Goal: Task Accomplishment & Management: Manage account settings

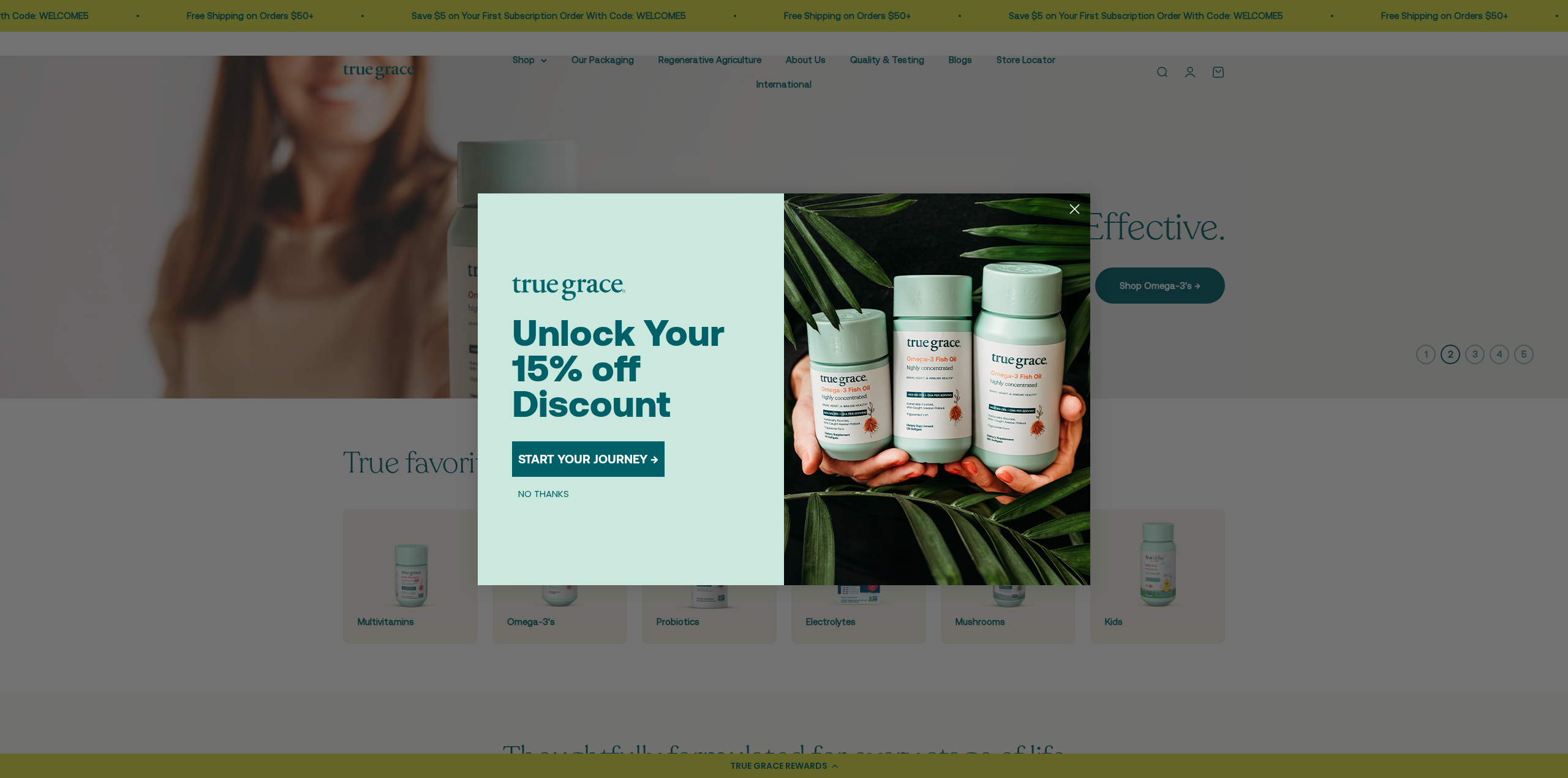
click at [524, 493] on button "NO THANKS" at bounding box center [544, 494] width 63 height 15
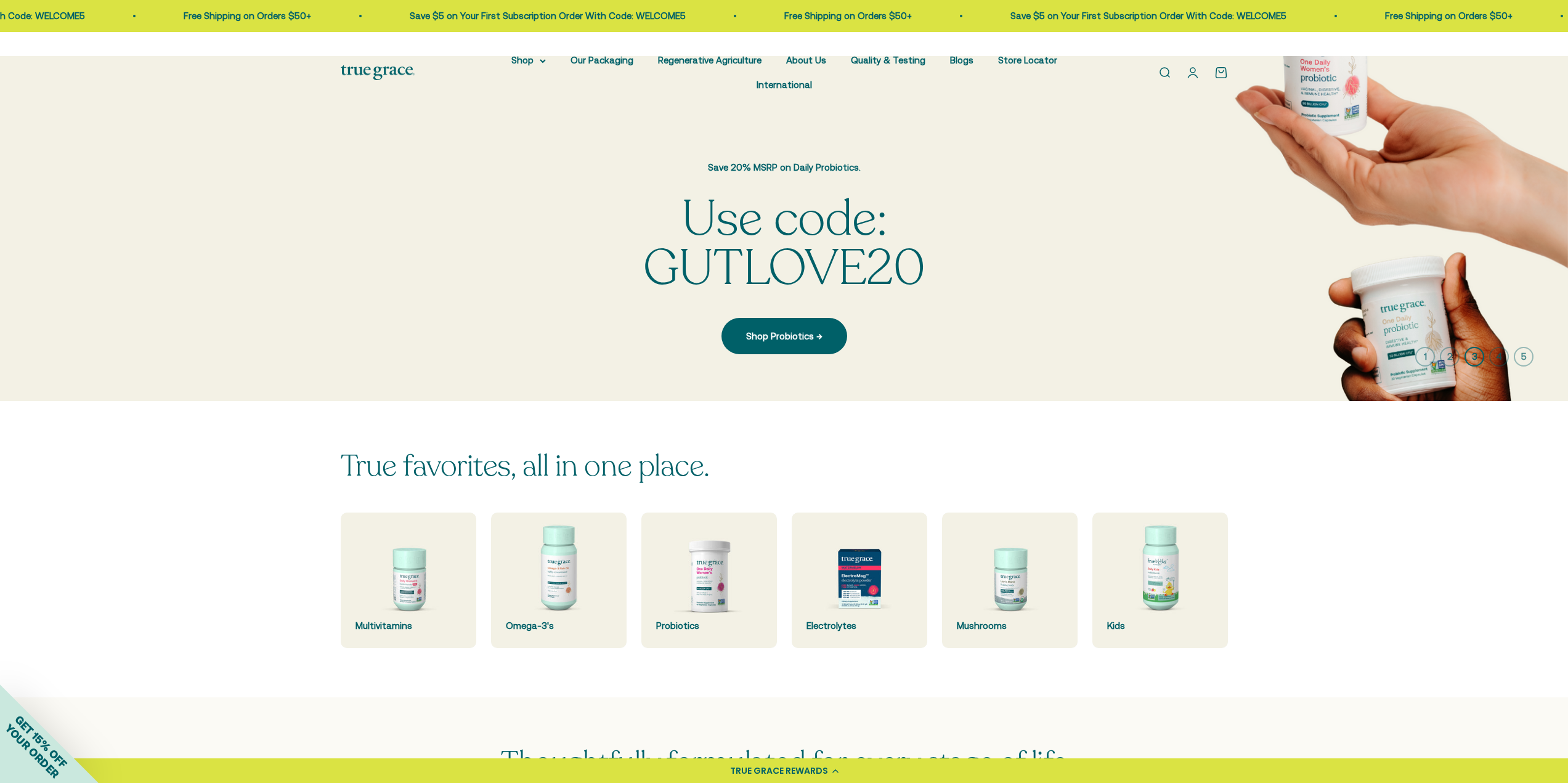
click at [1191, 66] on link "Open account page" at bounding box center [1193, 72] width 13 height 13
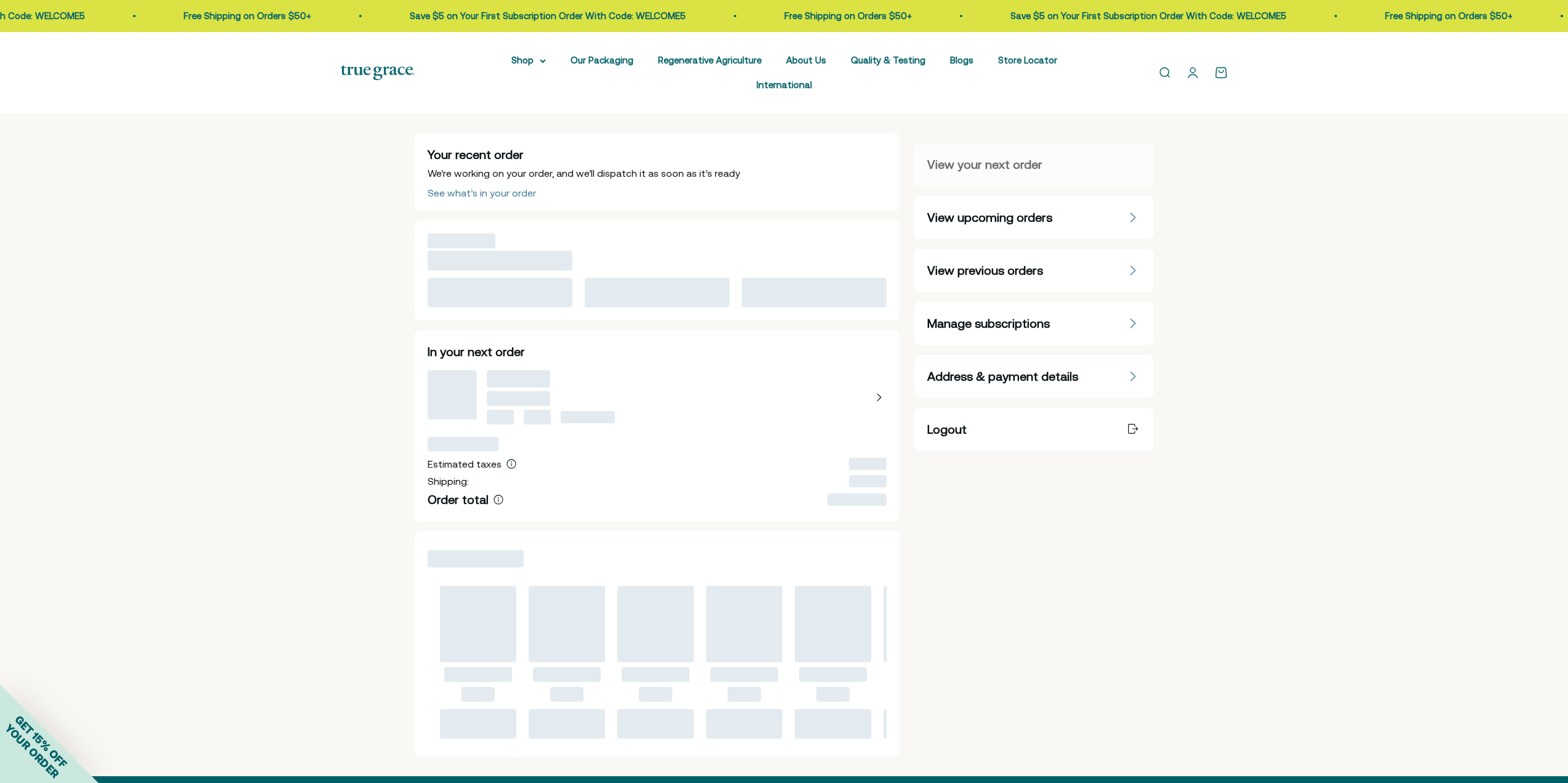
click at [998, 365] on div "Address & payment details" at bounding box center [1034, 376] width 239 height 43
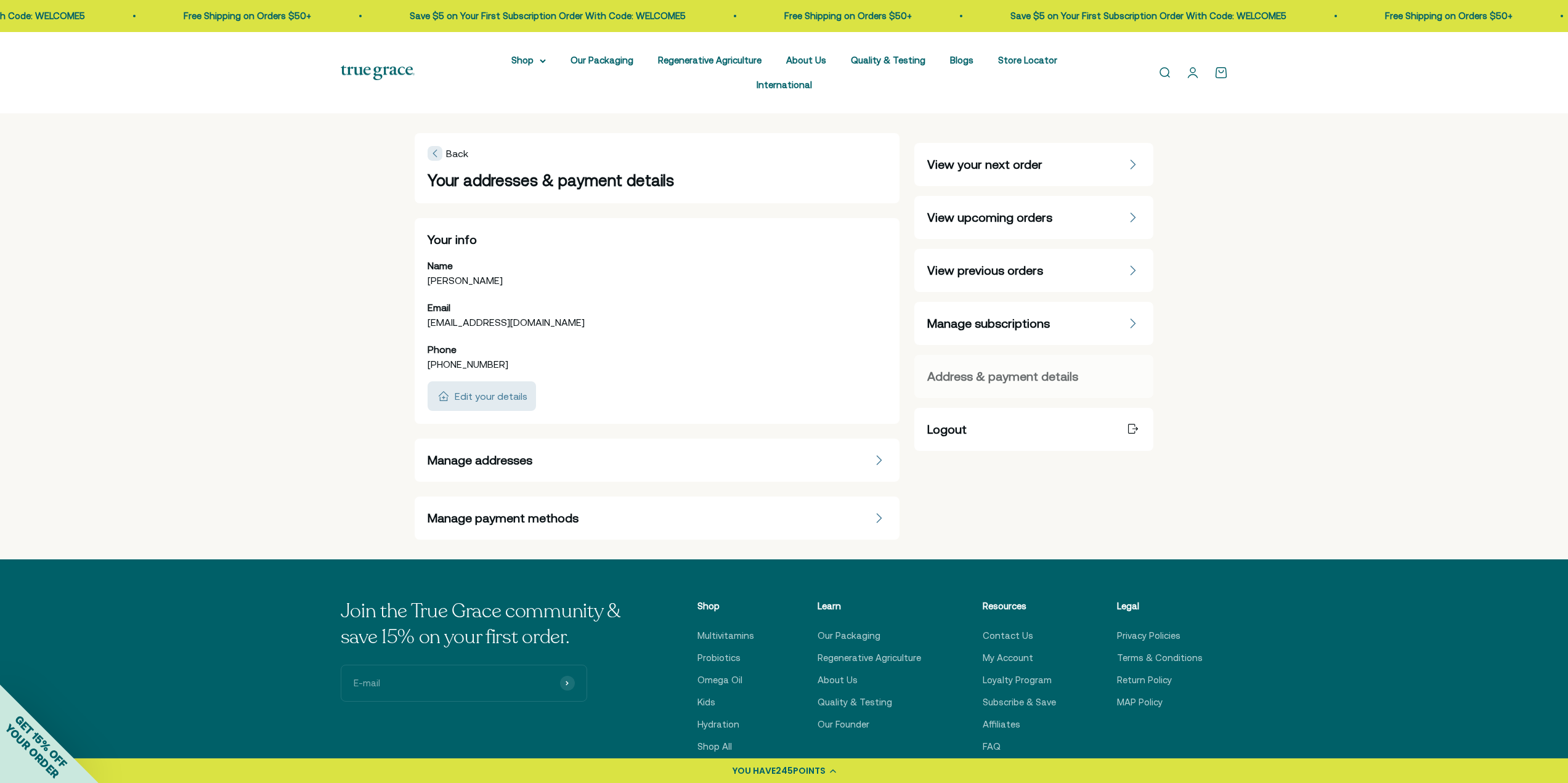
click at [997, 368] on span "Address & payment details" at bounding box center [1003, 377] width 151 height 17
click at [531, 510] on span "Manage payment methods" at bounding box center [504, 519] width 151 height 17
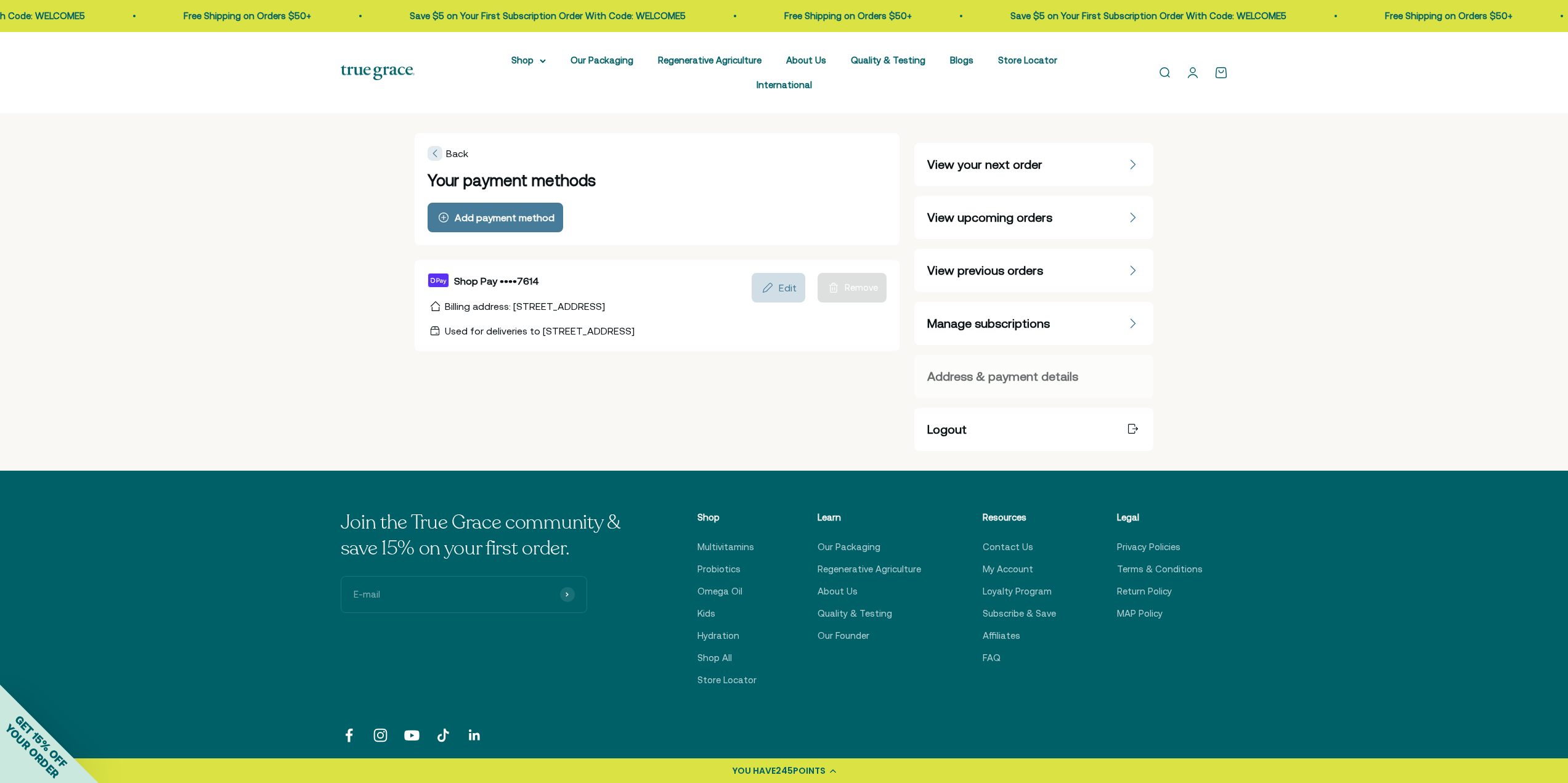
click at [796, 280] on div "Edit" at bounding box center [778, 287] width 36 height 15
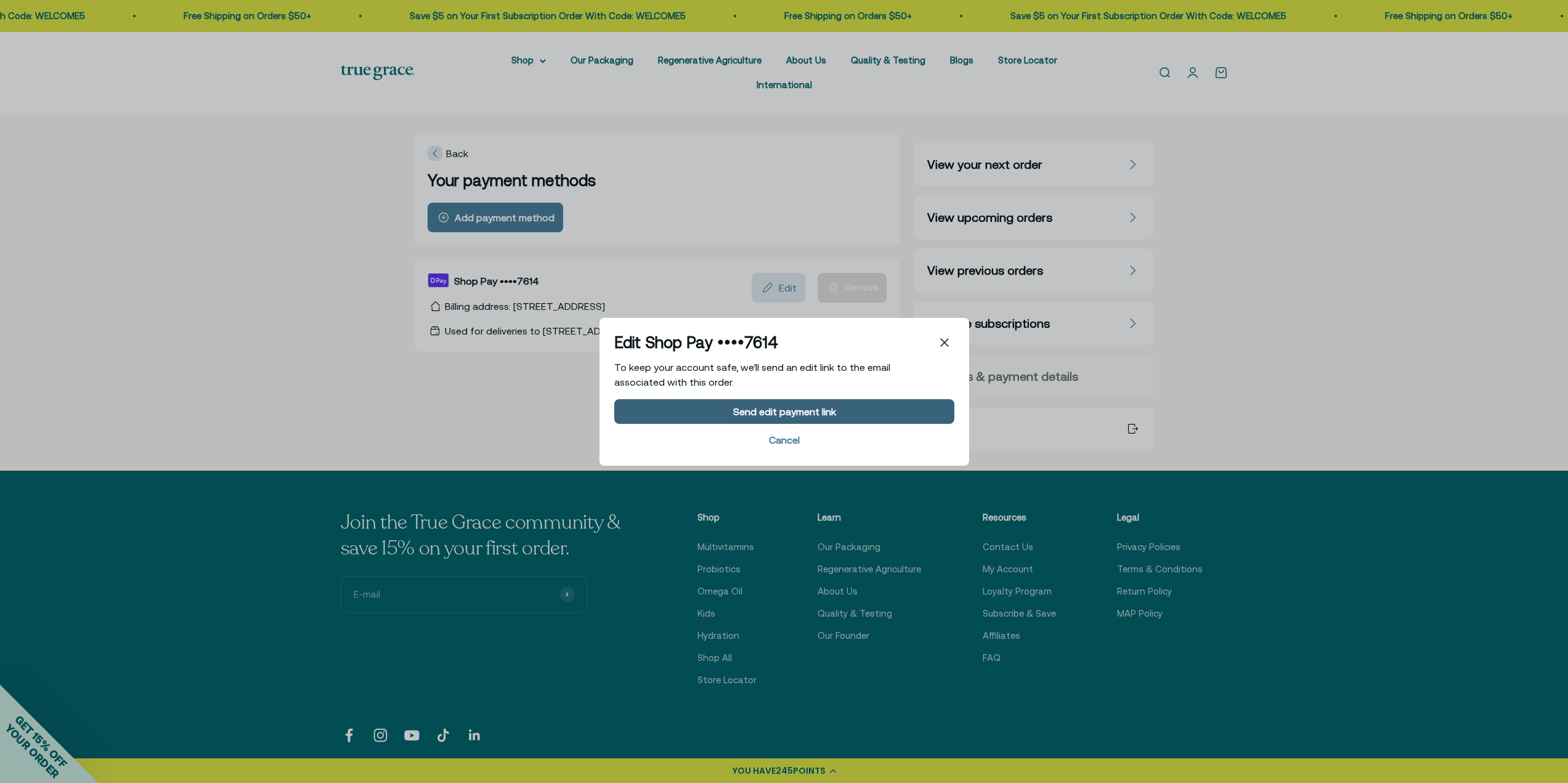
click at [780, 416] on div "Send edit payment link" at bounding box center [784, 411] width 103 height 10
